Goal: Information Seeking & Learning: Get advice/opinions

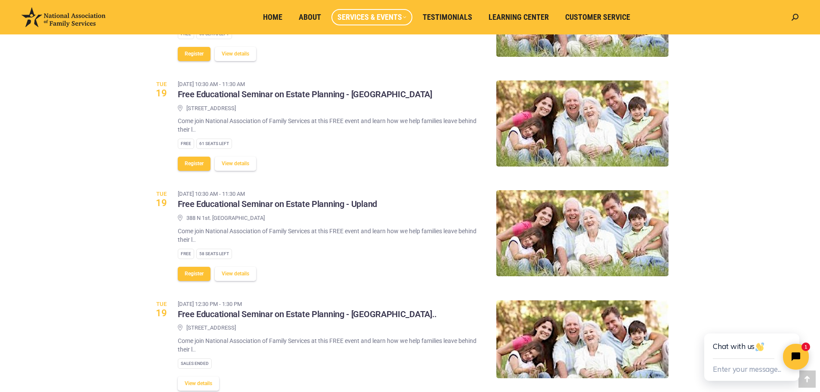
scroll to position [560, 0]
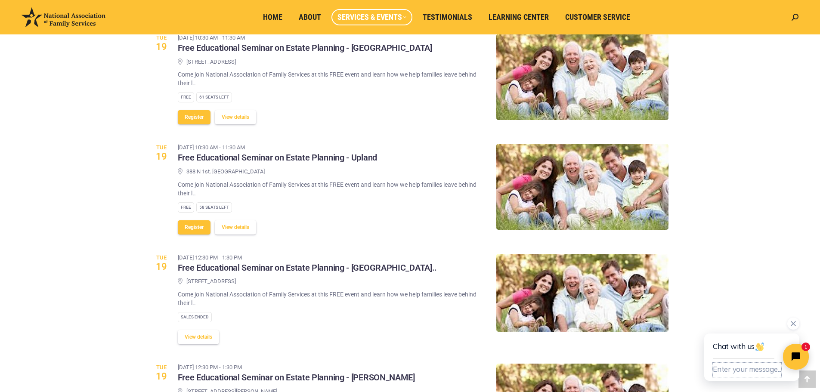
click at [739, 369] on button "Enter your message..." at bounding box center [747, 370] width 68 height 14
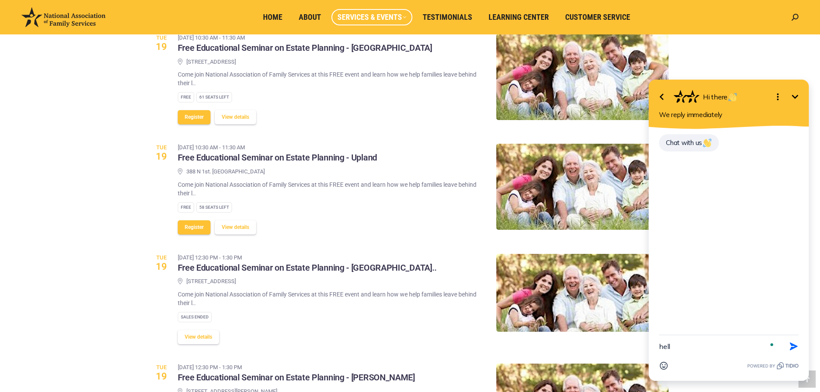
type textarea "hello"
type textarea "there is a seminar today at Double Tree Hotel in Campbel"
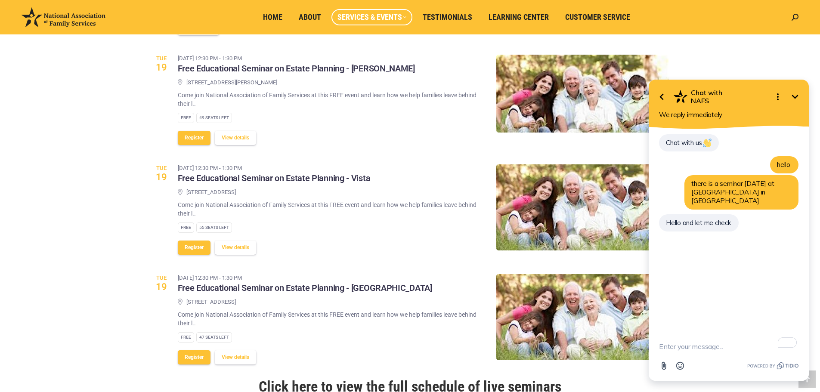
scroll to position [732, 0]
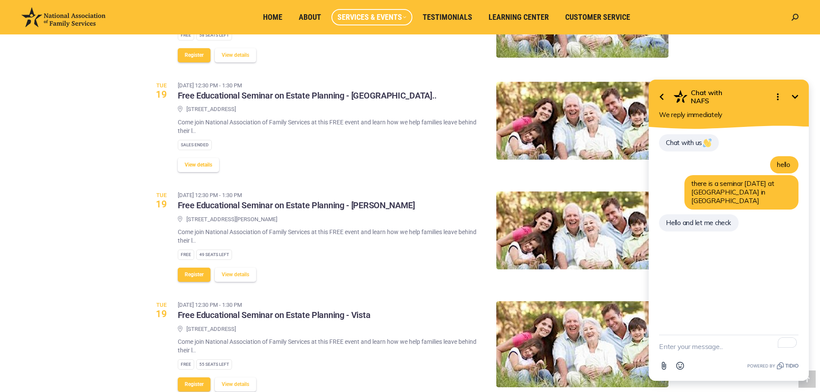
click at [210, 158] on button "View details" at bounding box center [198, 165] width 41 height 14
click at [687, 344] on textarea "To enrich screen reader interactions, please activate Accessibility in Grammarl…" at bounding box center [729, 346] width 140 height 22
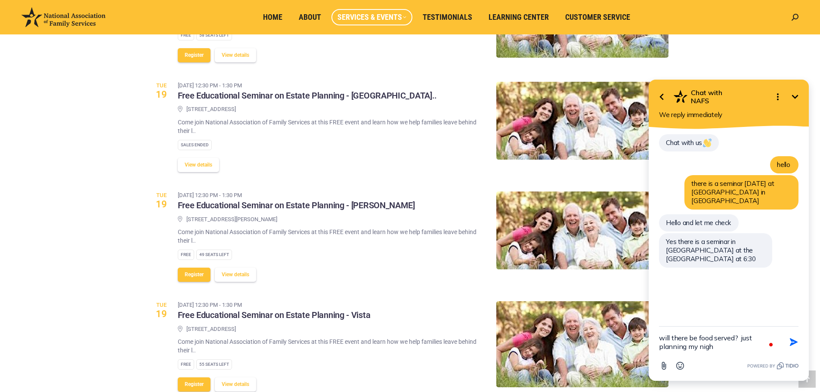
type textarea "will there be food served? just planning my night"
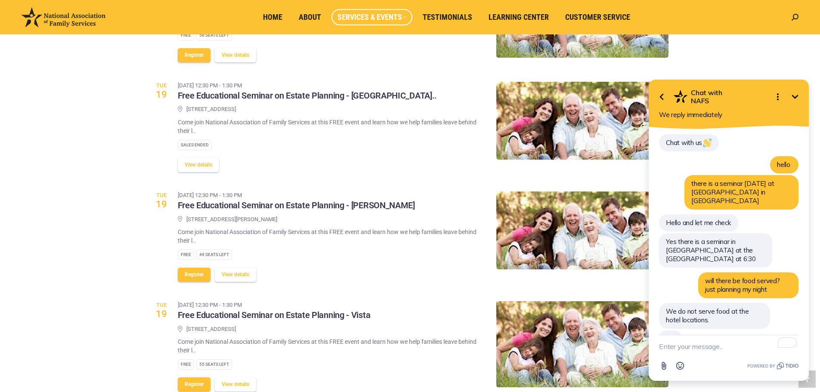
scroll to position [0, 0]
type textarea "OK."
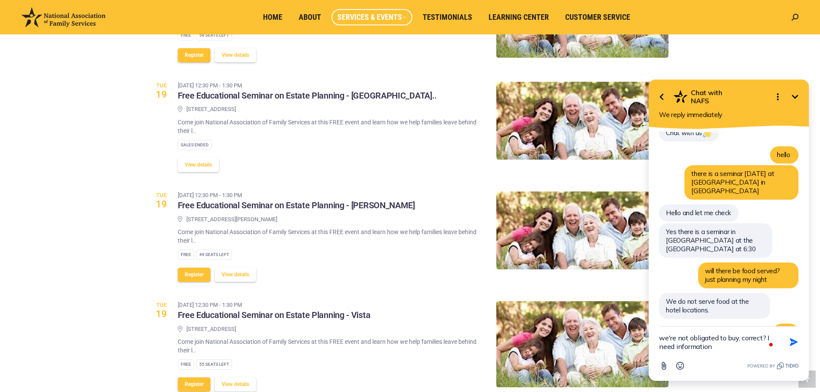
type textarea "we're not obligated to buy, correct? I need information"
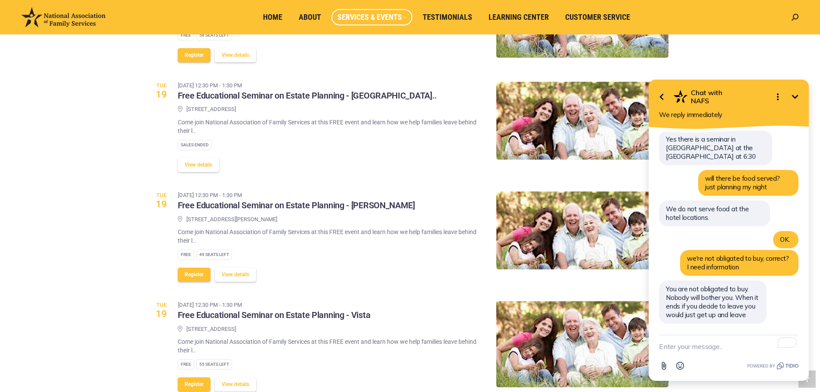
scroll to position [85, 0]
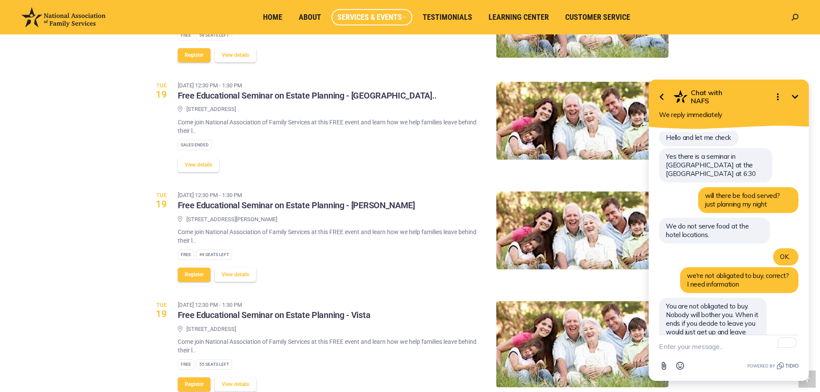
click at [723, 341] on textarea "To enrich screen reader interactions, please activate Accessibility in Grammarl…" at bounding box center [729, 346] width 140 height 22
type textarea "OK. Thank you. bye"
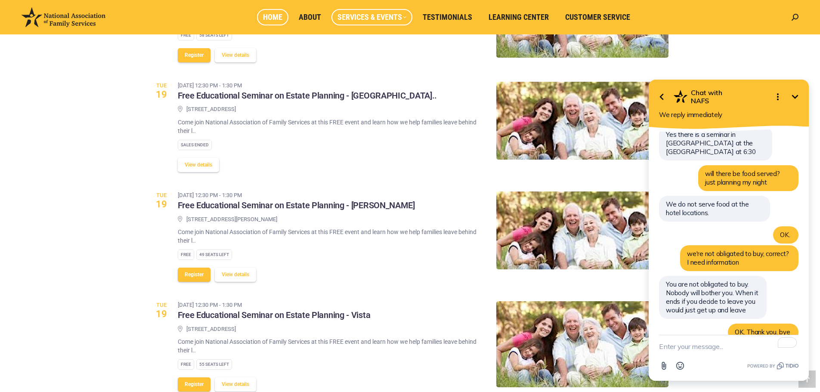
click at [265, 9] on link "Home" at bounding box center [272, 17] width 31 height 16
click at [282, 18] on span "Home" at bounding box center [272, 16] width 19 height 9
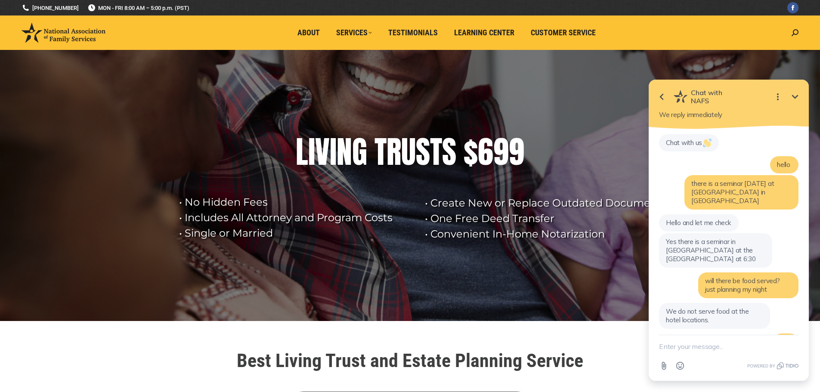
scroll to position [129, 0]
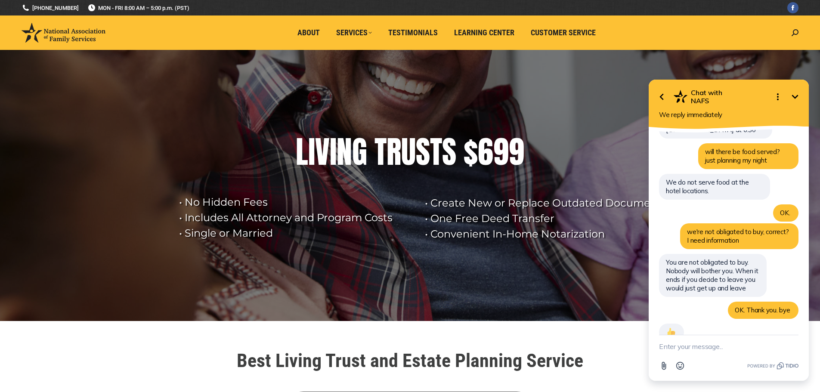
click at [157, 270] on rs-layer at bounding box center [410, 185] width 820 height 271
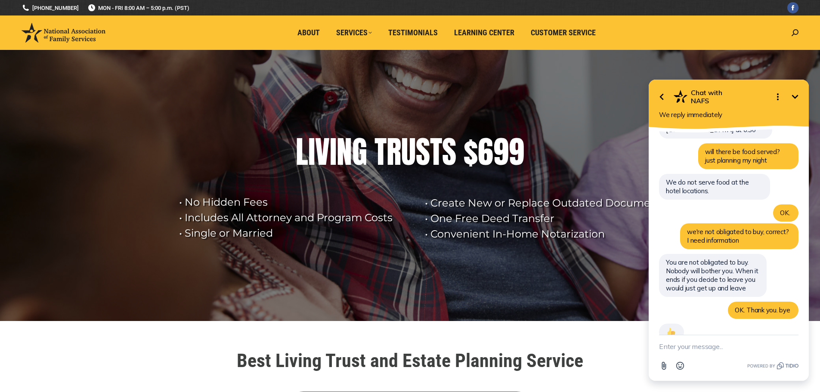
click at [792, 100] on icon "Minimize" at bounding box center [795, 97] width 10 height 10
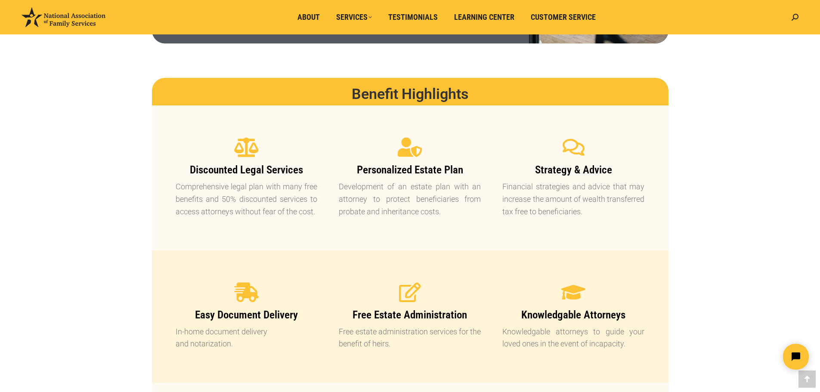
scroll to position [0, 0]
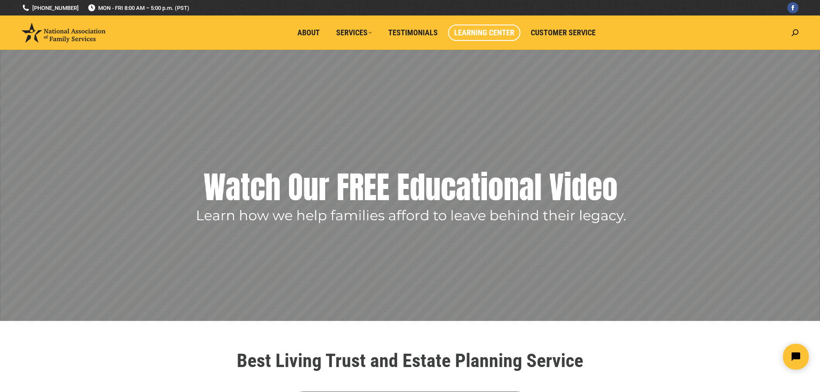
click at [486, 28] on link "Learning Center" at bounding box center [484, 33] width 72 height 16
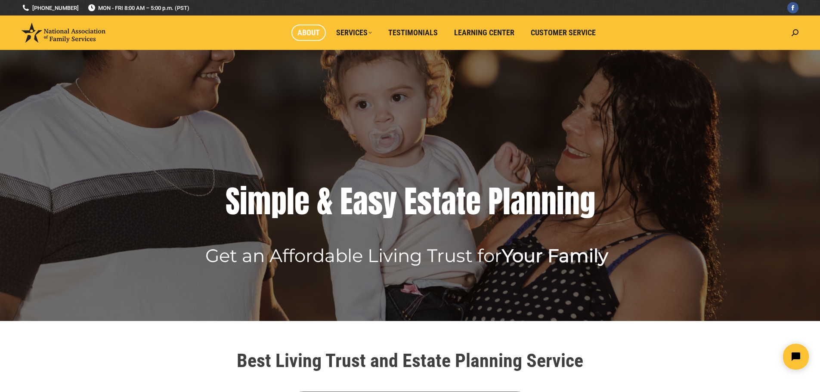
click at [308, 31] on span "About" at bounding box center [309, 32] width 22 height 9
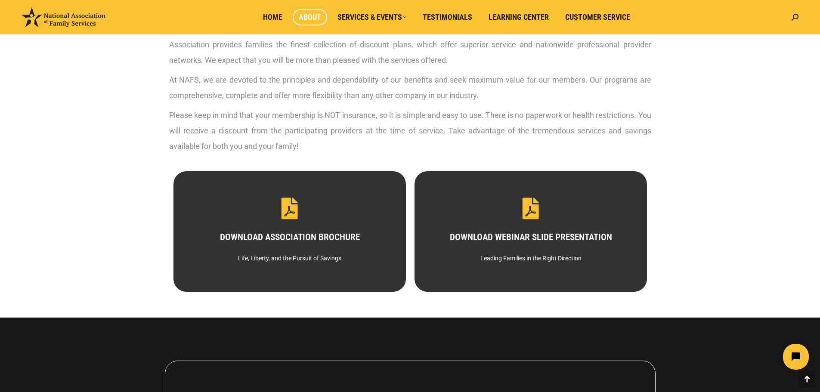
scroll to position [396, 0]
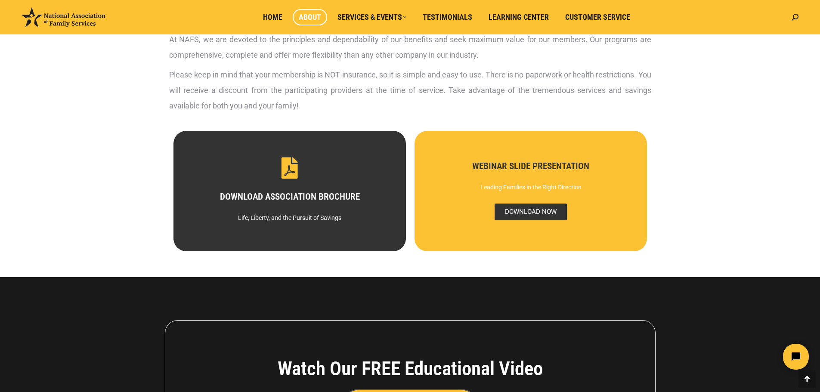
click at [519, 219] on span "DOWNLOAD NOW" at bounding box center [530, 212] width 72 height 17
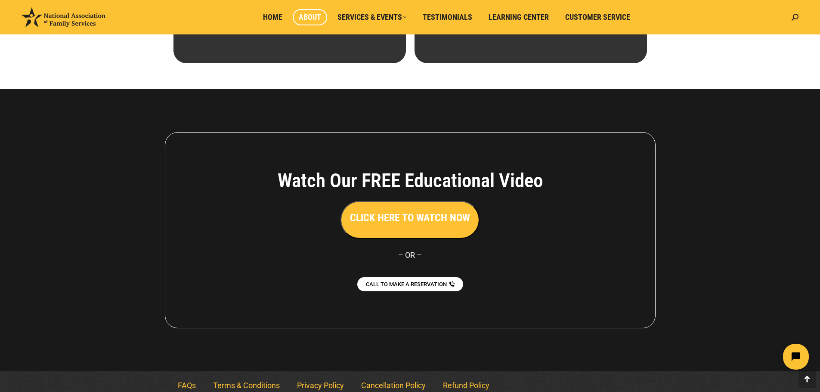
scroll to position [589, 0]
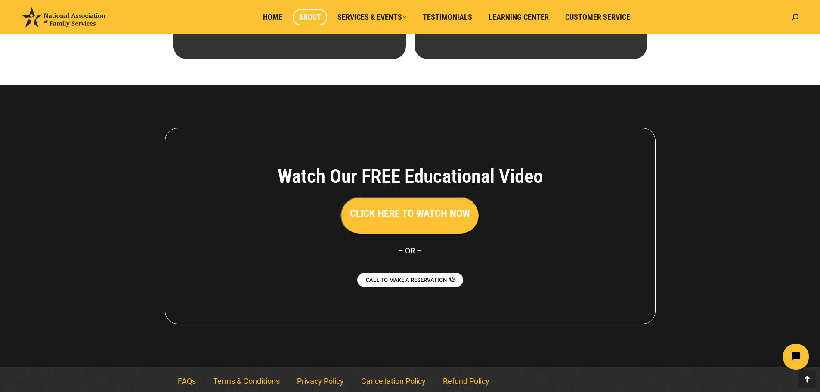
click at [414, 227] on button "CLICK HERE TO WATCH NOW" at bounding box center [410, 216] width 139 height 38
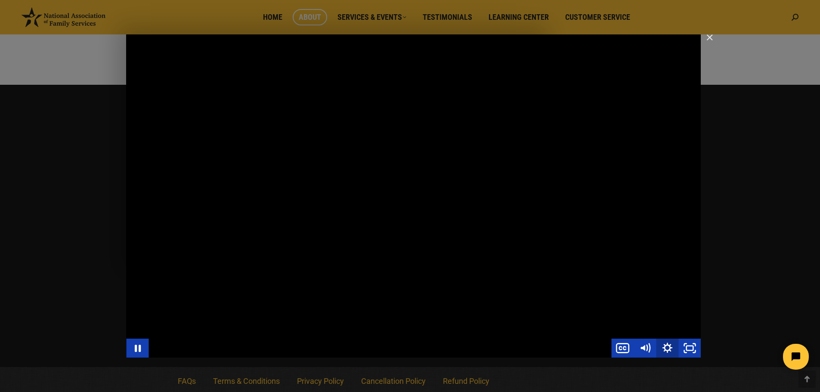
click at [668, 349] on icon "Show settings menu" at bounding box center [667, 348] width 22 height 19
drag, startPoint x: 2, startPoint y: 12, endPoint x: 665, endPoint y: 348, distance: 743.2
click at [665, 348] on icon "Hide settings menu" at bounding box center [667, 348] width 12 height 12
click at [665, 348] on icon "Show settings menu" at bounding box center [667, 348] width 10 height 10
click at [304, 317] on div "Main Video - Full Webinar (Emma) Landon V1.4" at bounding box center [413, 195] width 575 height 323
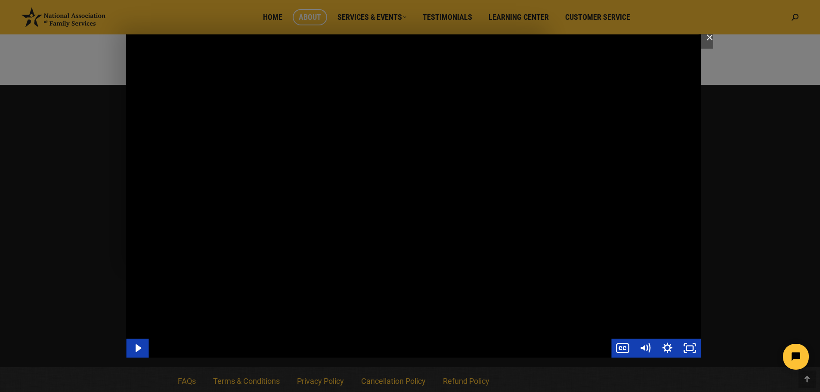
click at [304, 317] on div "Main Video - Full Webinar (Emma) Landon V1.4" at bounding box center [413, 195] width 575 height 323
